Goal: Find specific page/section: Find specific page/section

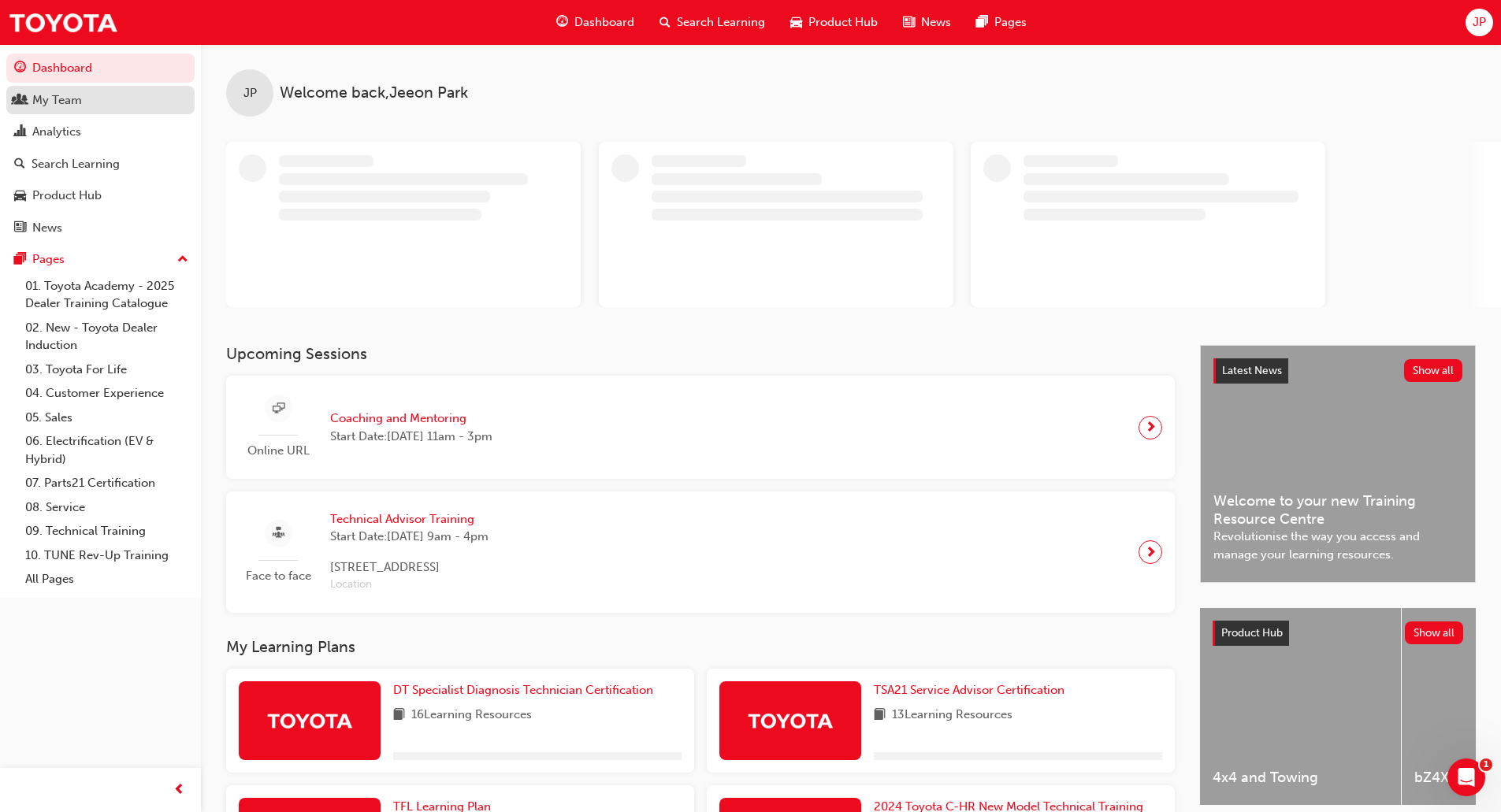
click at [103, 99] on div "My Team" at bounding box center [100, 100] width 173 height 20
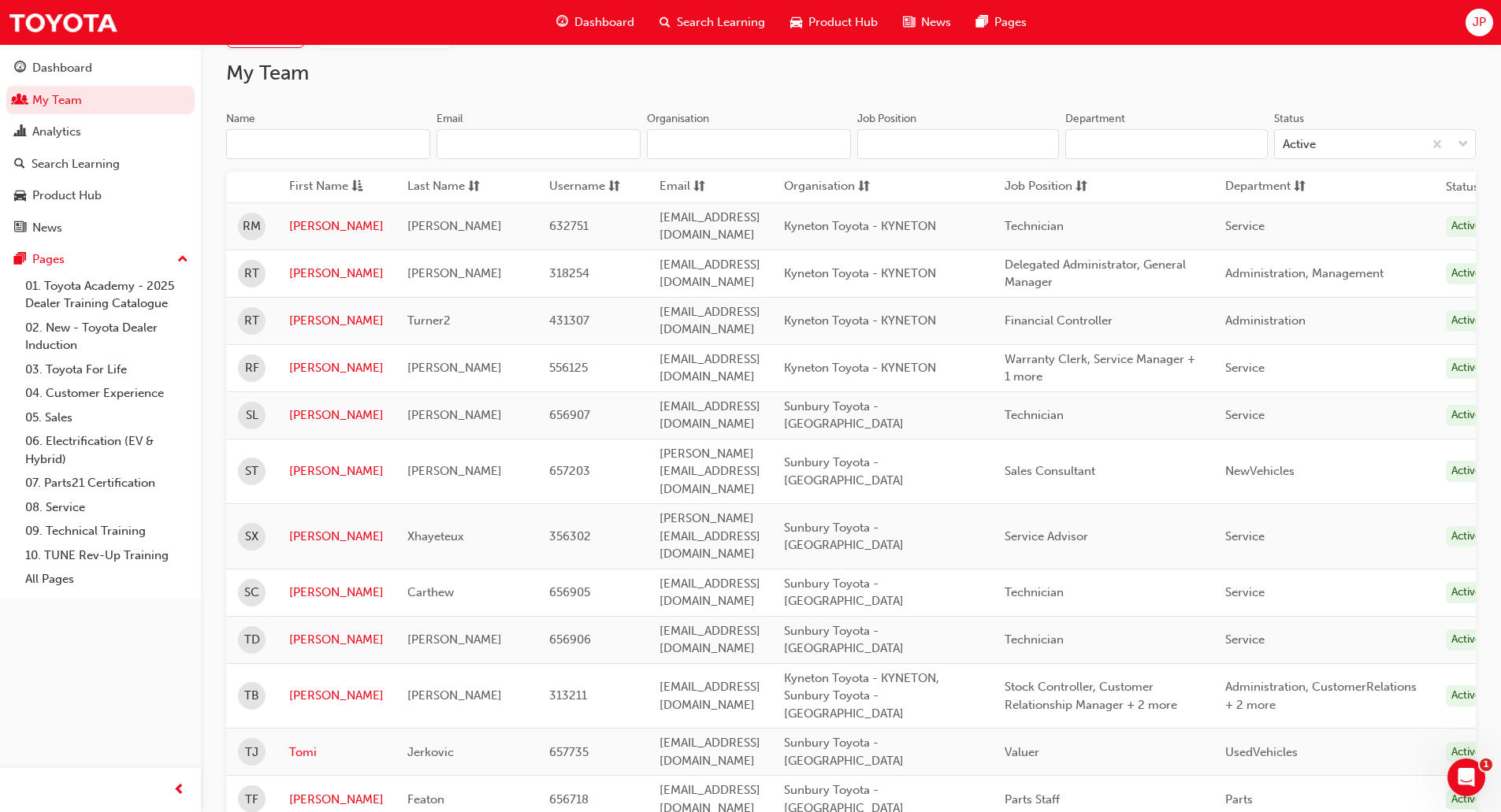
scroll to position [72, 0]
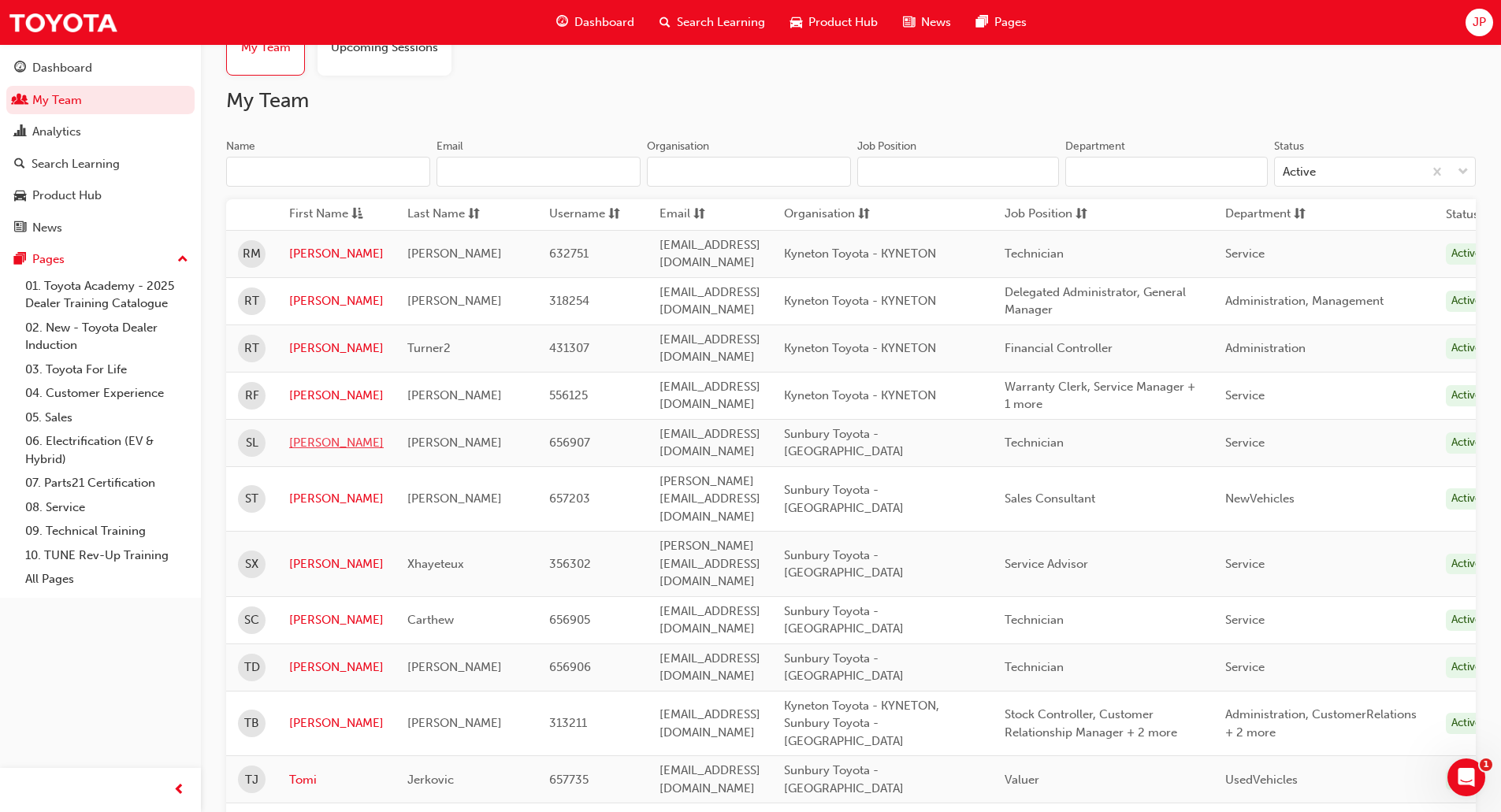
click at [302, 434] on link "[PERSON_NAME]" at bounding box center [336, 443] width 95 height 18
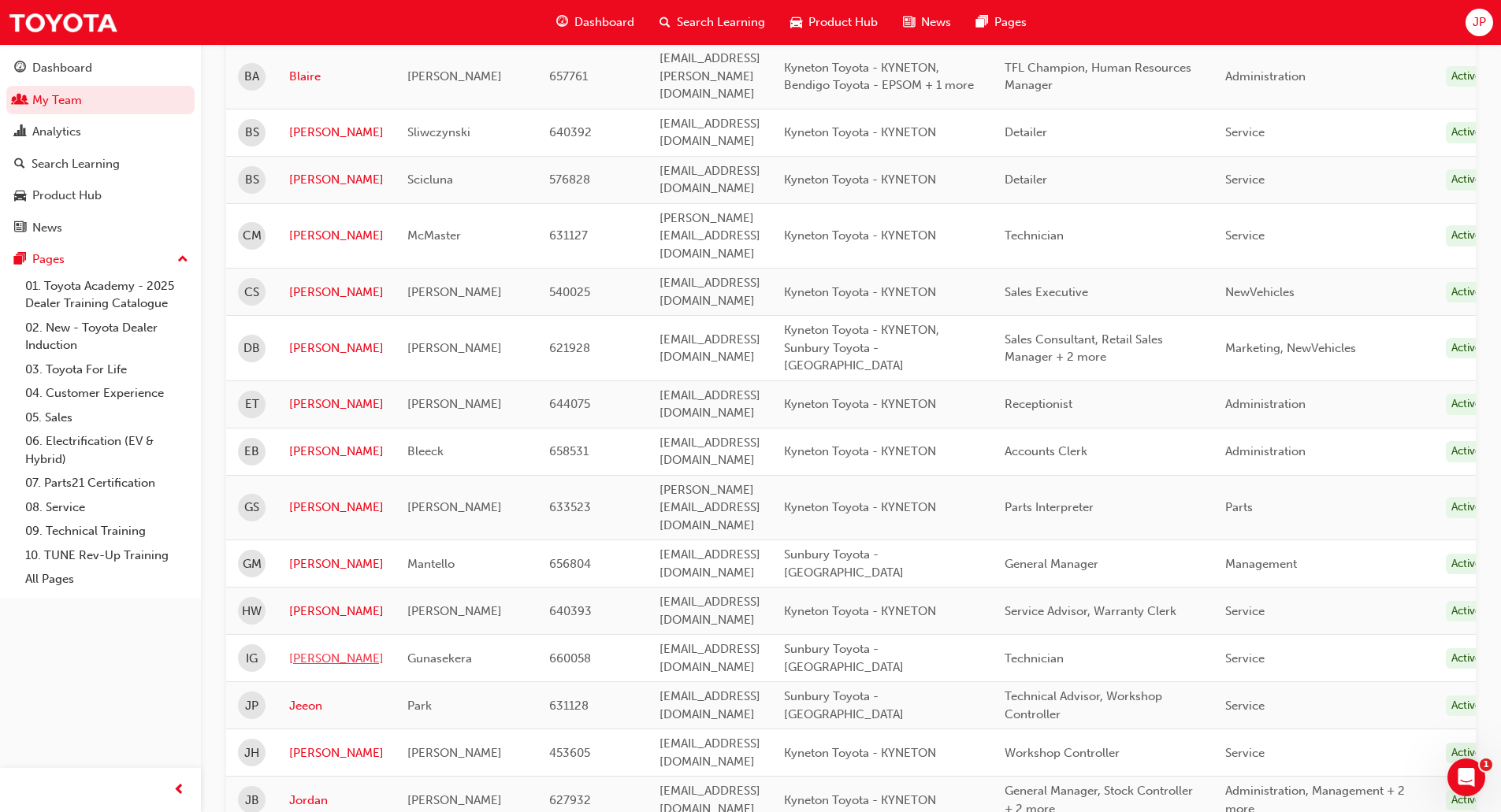
scroll to position [466, 0]
